Goal: Task Accomplishment & Management: Use online tool/utility

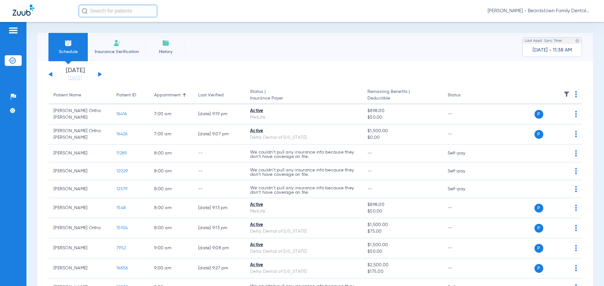
click at [563, 94] on img at bounding box center [566, 94] width 6 height 6
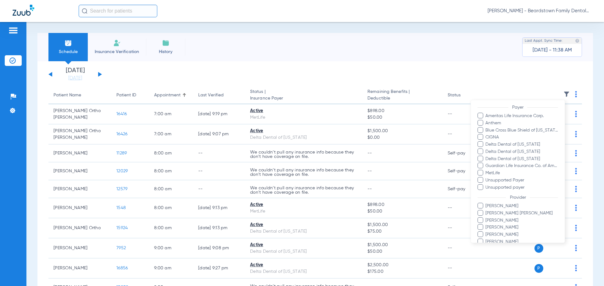
scroll to position [94, 0]
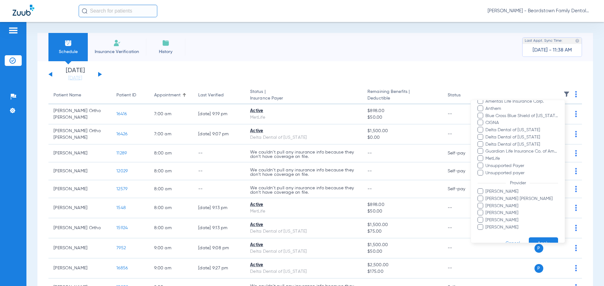
click at [495, 213] on span "[PERSON_NAME]" at bounding box center [521, 213] width 73 height 7
click at [486, 218] on input "[PERSON_NAME]" at bounding box center [486, 218] width 0 height 0
click at [475, 71] on div at bounding box center [302, 143] width 604 height 286
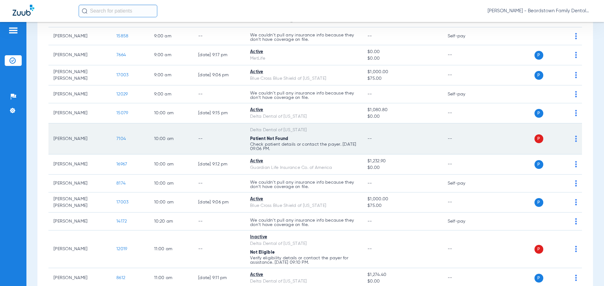
scroll to position [283, 0]
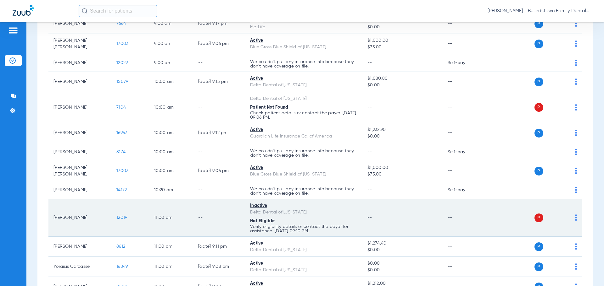
click at [574, 216] on td "P S" at bounding box center [533, 218] width 97 height 38
click at [575, 217] on img at bounding box center [576, 218] width 2 height 6
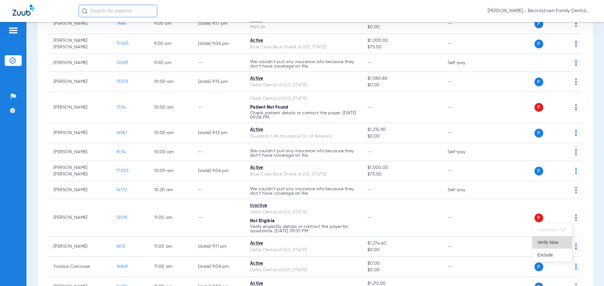
click at [555, 244] on span "Verify Now" at bounding box center [552, 242] width 30 height 4
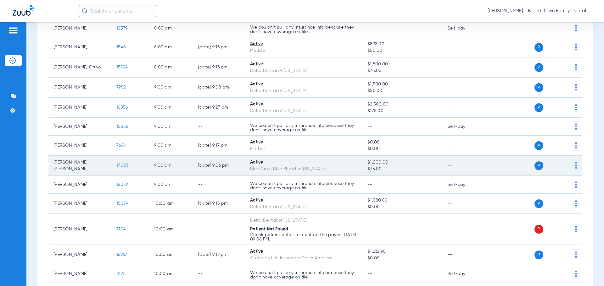
scroll to position [161, 0]
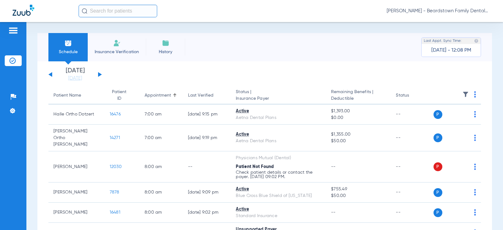
click at [462, 94] on img at bounding box center [465, 94] width 6 height 6
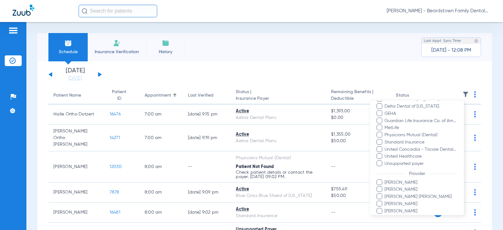
scroll to position [179, 0]
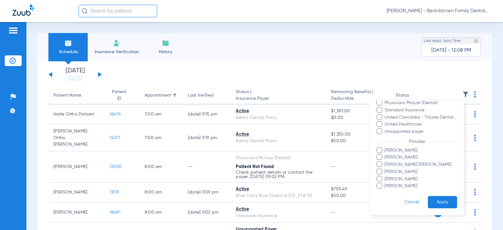
click at [402, 158] on span "[PERSON_NAME]" at bounding box center [420, 157] width 73 height 7
click at [385, 162] on input "[PERSON_NAME]" at bounding box center [385, 162] width 0 height 0
click at [433, 200] on button "Apply" at bounding box center [442, 202] width 29 height 12
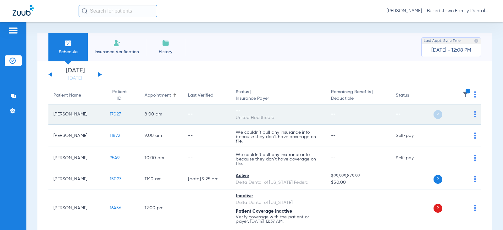
click at [111, 114] on span "17027" at bounding box center [115, 114] width 11 height 4
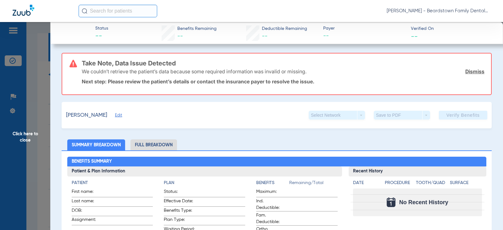
drag, startPoint x: 344, startPoint y: 115, endPoint x: 352, endPoint y: 114, distance: 7.6
click at [345, 115] on div "Select Network arrow_drop_down" at bounding box center [337, 115] width 56 height 9
click at [357, 115] on div "Select Network arrow_drop_down" at bounding box center [337, 115] width 56 height 9
click at [120, 115] on span "Edit" at bounding box center [118, 116] width 6 height 6
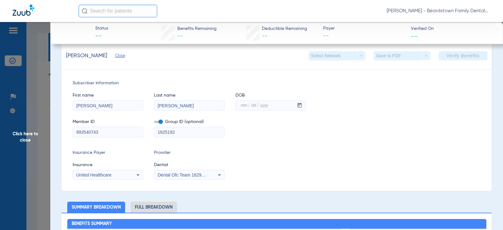
scroll to position [63, 0]
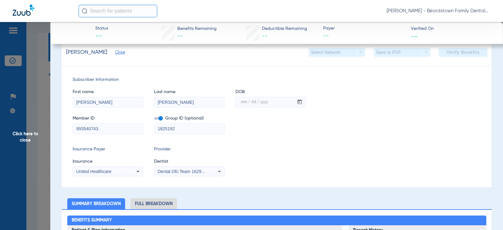
click at [242, 103] on mat-label "mm / dd / yyyy" at bounding box center [254, 102] width 27 height 4
click at [242, 103] on input "mm / dd / yyyy" at bounding box center [265, 102] width 58 height 10
click at [237, 101] on input "mm / dd / yyyy" at bounding box center [265, 102] width 58 height 10
type input "08/03/1956"
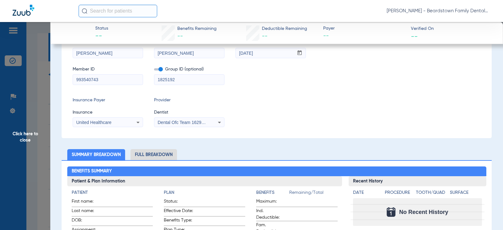
scroll to position [77, 0]
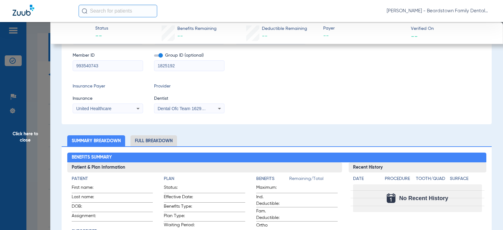
click at [219, 109] on icon at bounding box center [220, 109] width 8 height 8
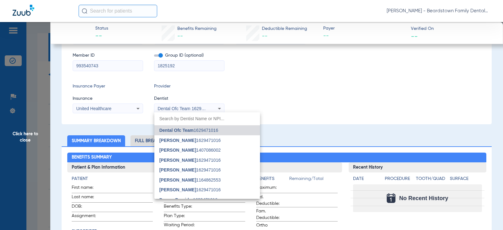
click at [215, 122] on input "dropdown search" at bounding box center [207, 118] width 106 height 13
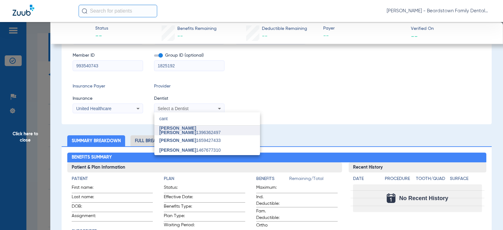
type input "cant"
click at [195, 132] on span "Jackson Canter 1396362497" at bounding box center [207, 130] width 96 height 9
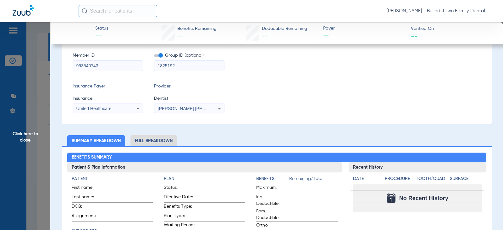
click at [251, 121] on div "Subscriber Information First name Jeffrey Last name Behymer DOB mm / dd / yyyy …" at bounding box center [277, 64] width 430 height 122
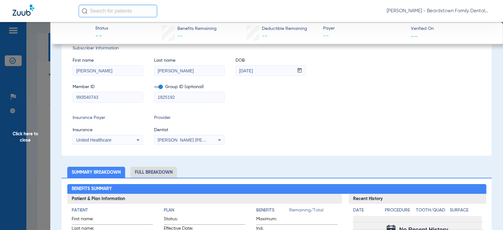
scroll to position [0, 0]
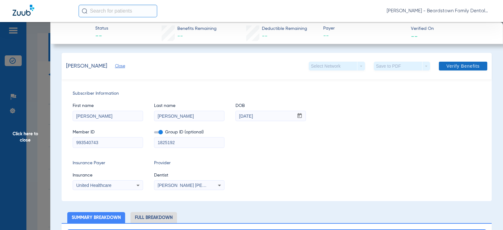
click at [456, 67] on span "Verify Benefits" at bounding box center [462, 66] width 33 height 5
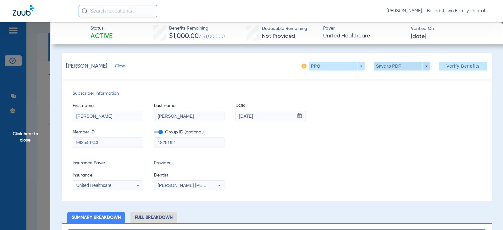
click at [402, 66] on span at bounding box center [402, 65] width 15 height 15
click at [402, 78] on span "Save to PDF" at bounding box center [399, 78] width 25 height 4
click at [121, 66] on span "Close" at bounding box center [118, 67] width 6 height 6
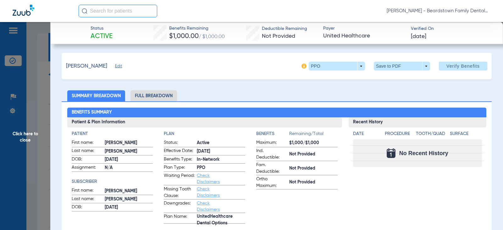
click at [26, 135] on span "Click here to close" at bounding box center [25, 137] width 50 height 230
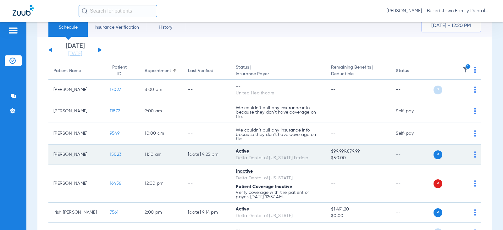
scroll to position [63, 0]
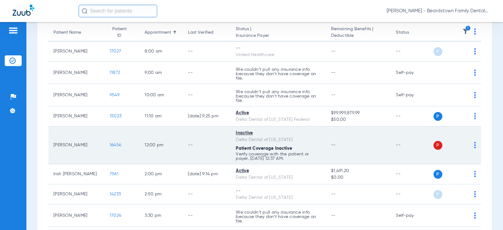
click at [434, 144] on span "P" at bounding box center [438, 145] width 9 height 9
click at [434, 146] on span "P" at bounding box center [438, 145] width 9 height 9
click at [111, 145] on span "16456" at bounding box center [115, 145] width 11 height 4
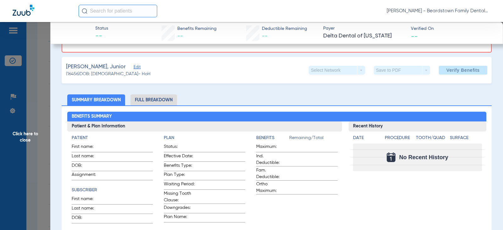
scroll to position [0, 0]
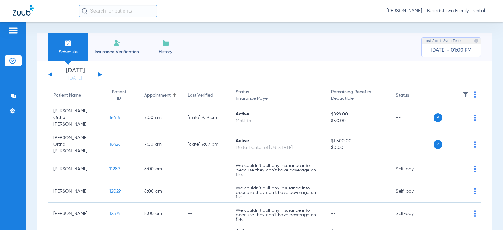
click at [99, 74] on button at bounding box center [100, 74] width 4 height 5
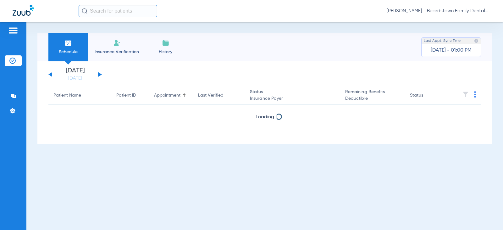
click at [99, 75] on button at bounding box center [100, 74] width 4 height 5
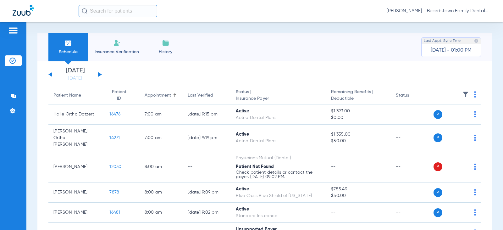
click at [462, 95] on img at bounding box center [465, 94] width 6 height 6
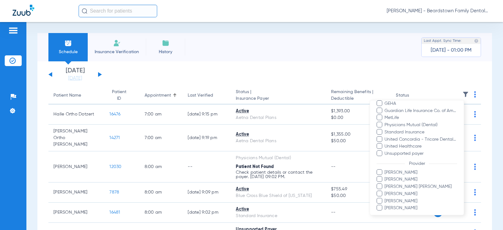
scroll to position [157, 0]
click at [388, 180] on span "[PERSON_NAME]" at bounding box center [420, 179] width 73 height 7
click at [385, 183] on input "[PERSON_NAME]" at bounding box center [385, 183] width 0 height 0
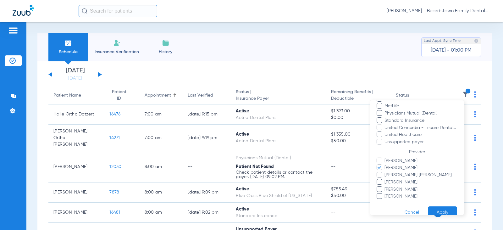
scroll to position [179, 0]
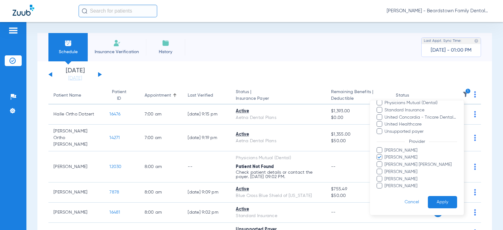
click at [436, 203] on button "Apply" at bounding box center [442, 202] width 29 height 12
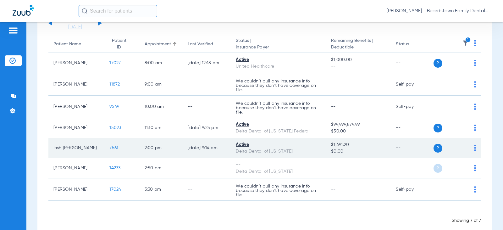
scroll to position [62, 0]
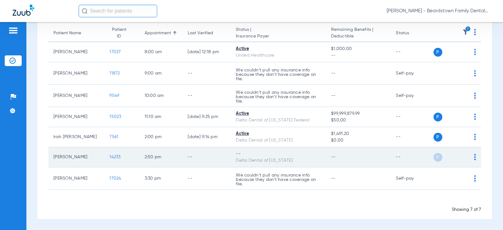
click at [109, 158] on span "14233" at bounding box center [114, 157] width 11 height 4
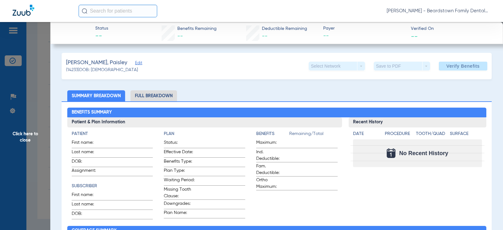
click at [135, 64] on span "Edit" at bounding box center [138, 64] width 6 height 6
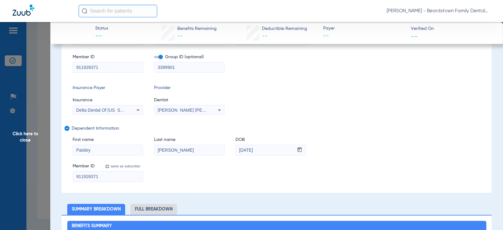
scroll to position [0, 0]
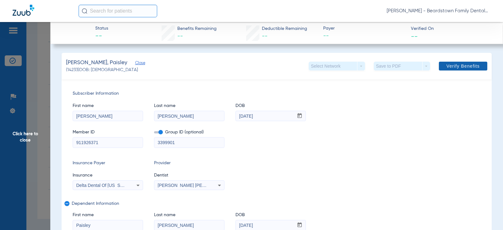
click at [459, 66] on span "Verify Benefits" at bounding box center [462, 66] width 33 height 5
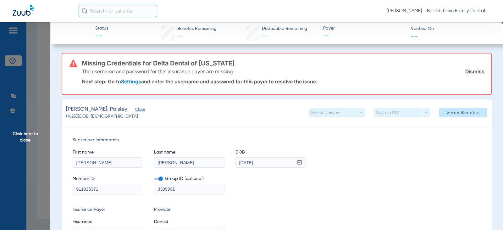
click at [469, 72] on link "Dismiss" at bounding box center [474, 71] width 19 height 6
